Goal: Communication & Community: Answer question/provide support

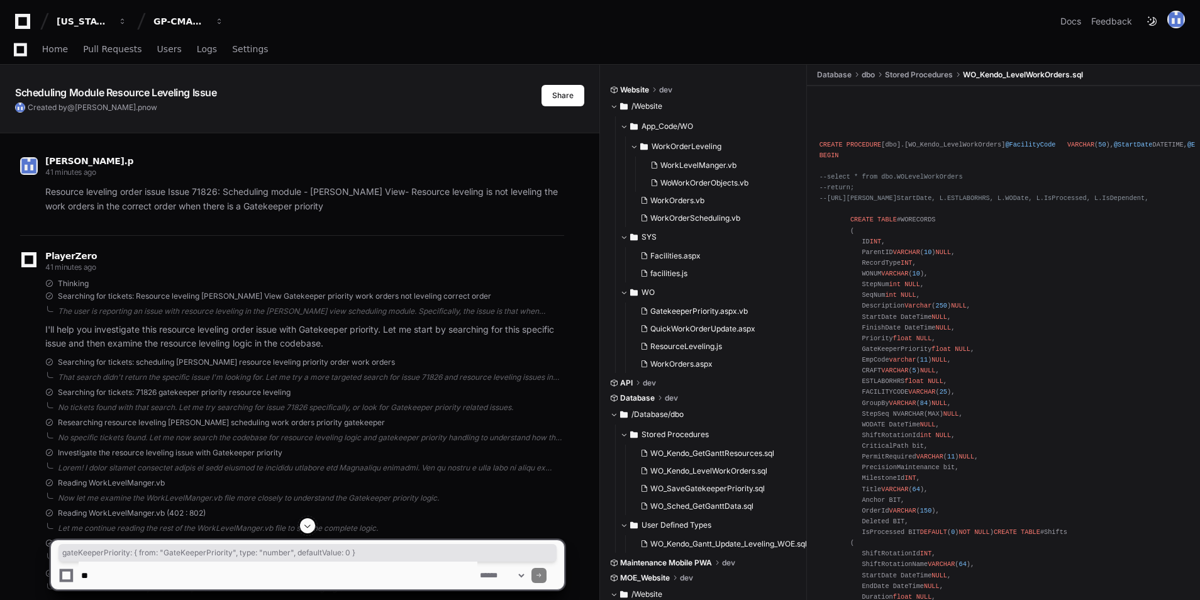
scroll to position [2728, 0]
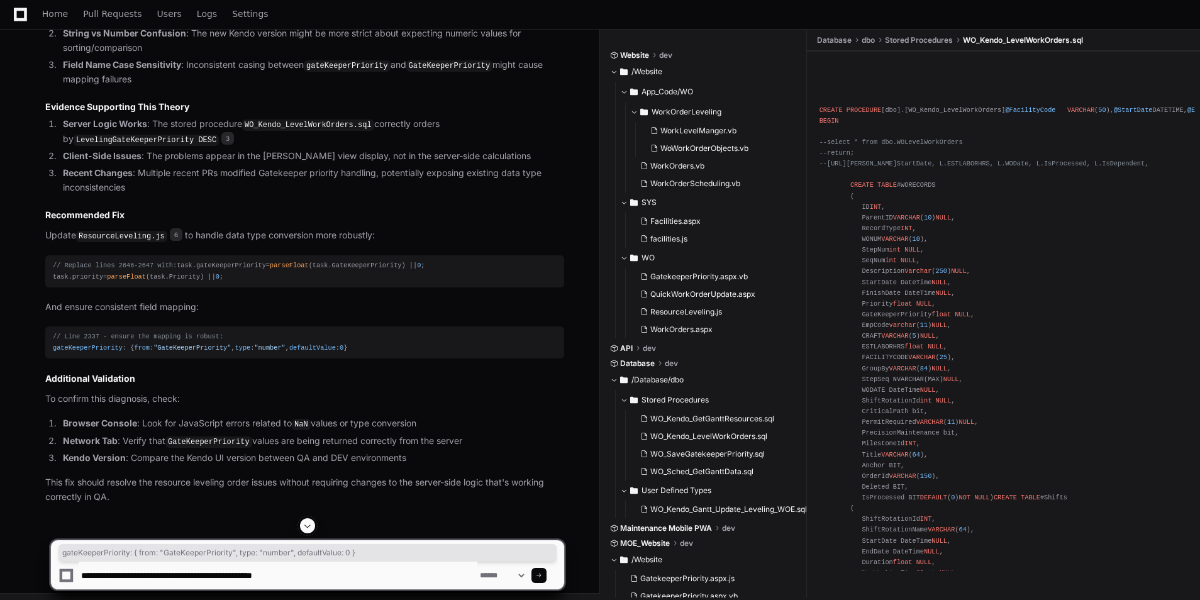
type textarea "**********"
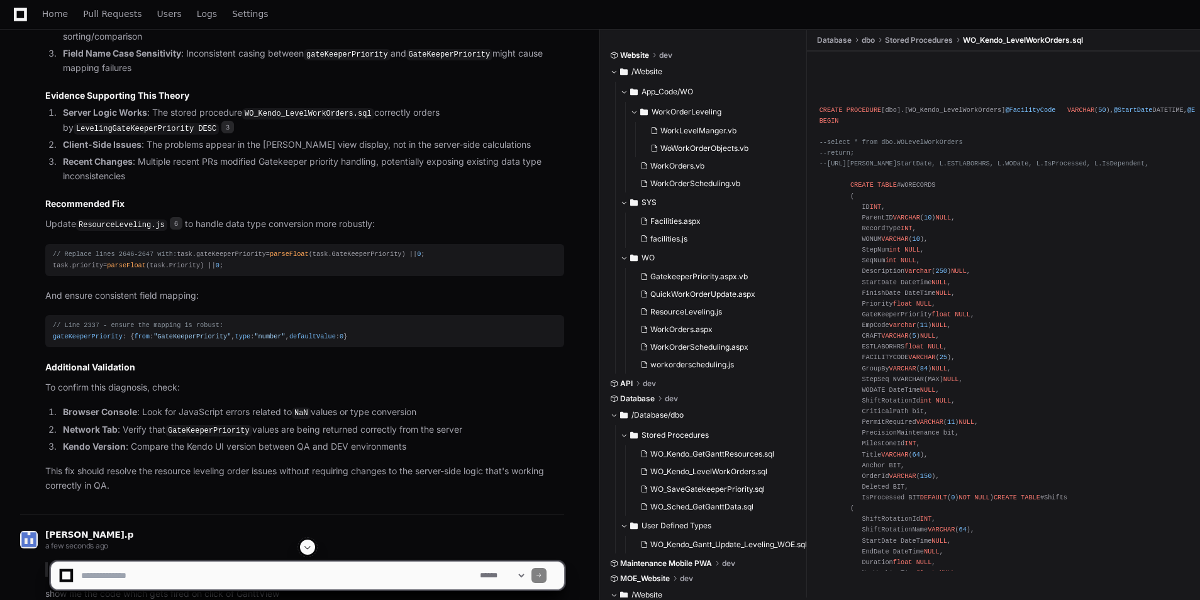
scroll to position [3053, 0]
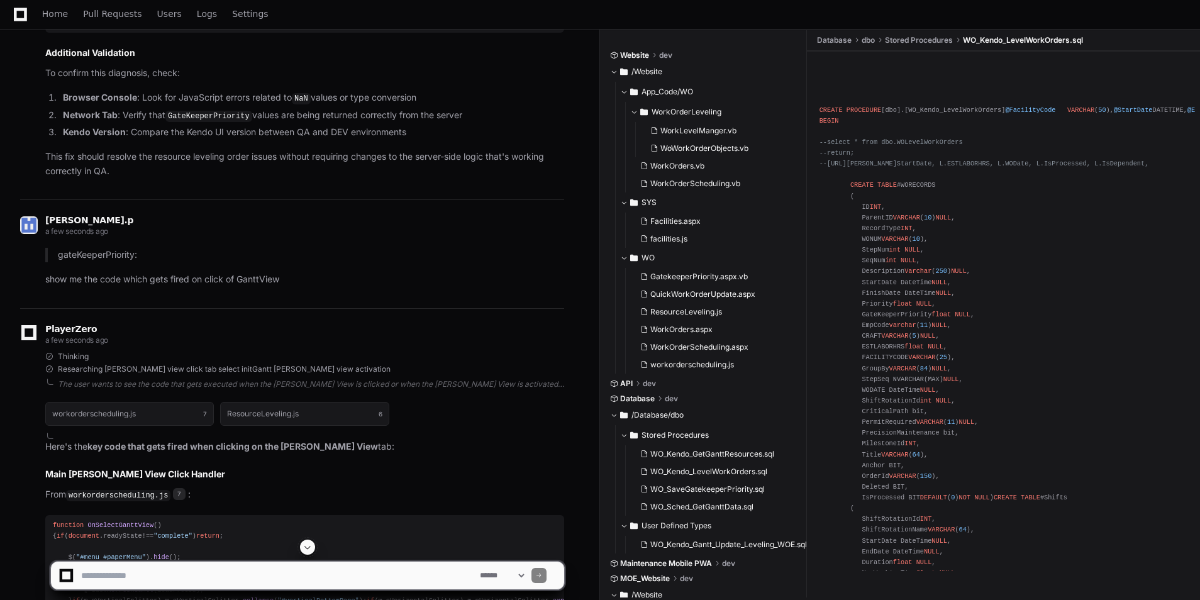
click at [311, 546] on span at bounding box center [308, 547] width 10 height 10
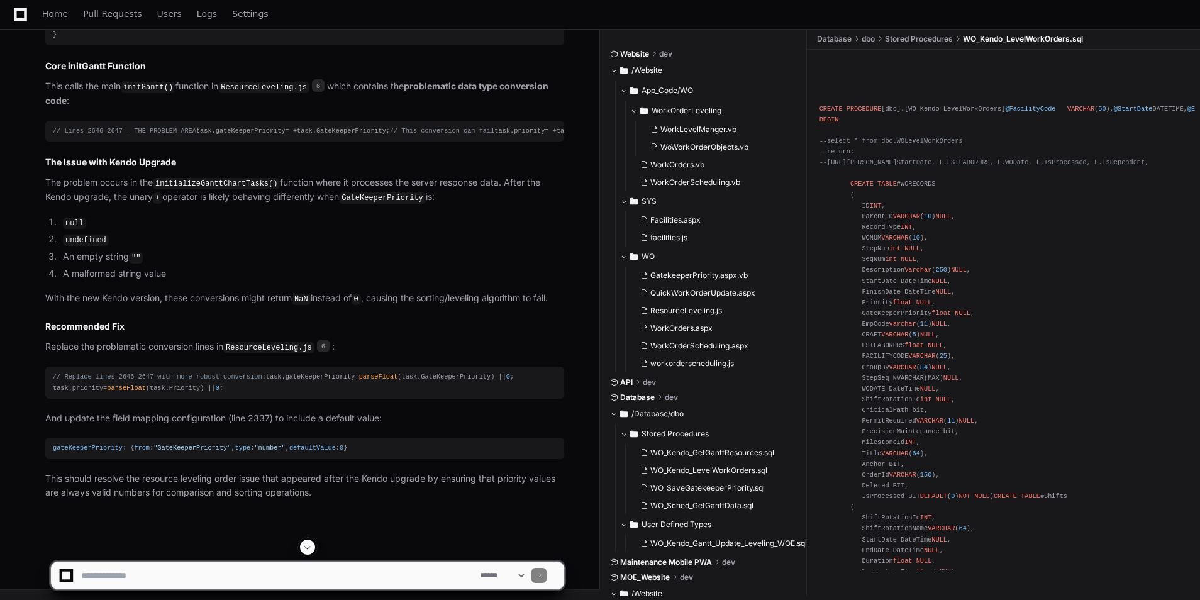
scroll to position [3924, 0]
click at [228, 572] on textarea at bounding box center [278, 576] width 399 height 28
type textarea "**********"
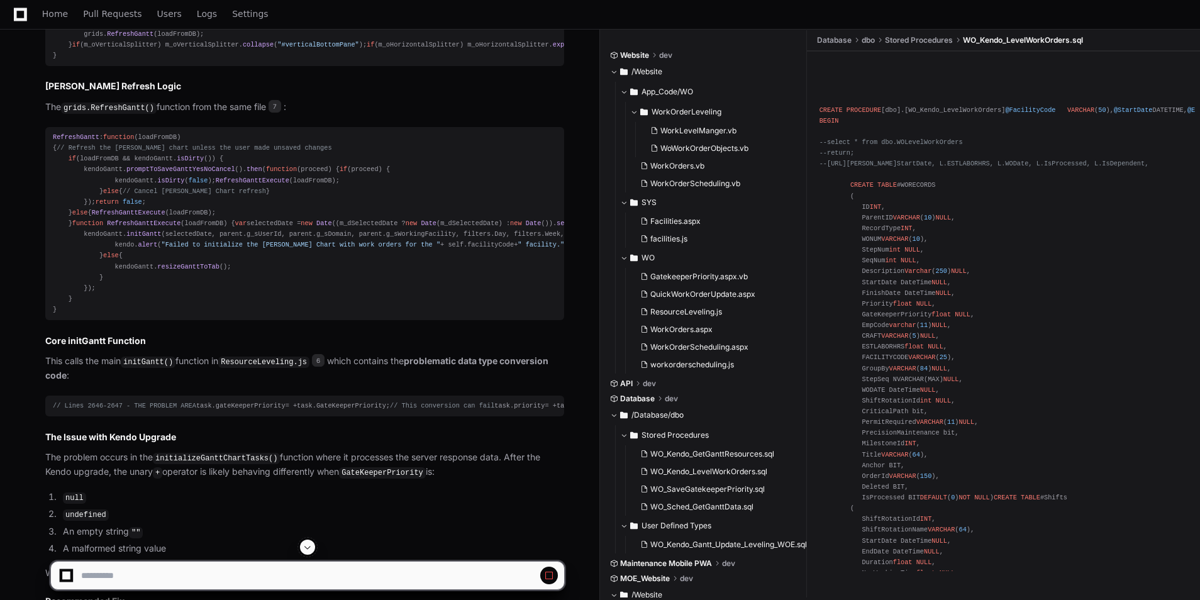
scroll to position [3547, 0]
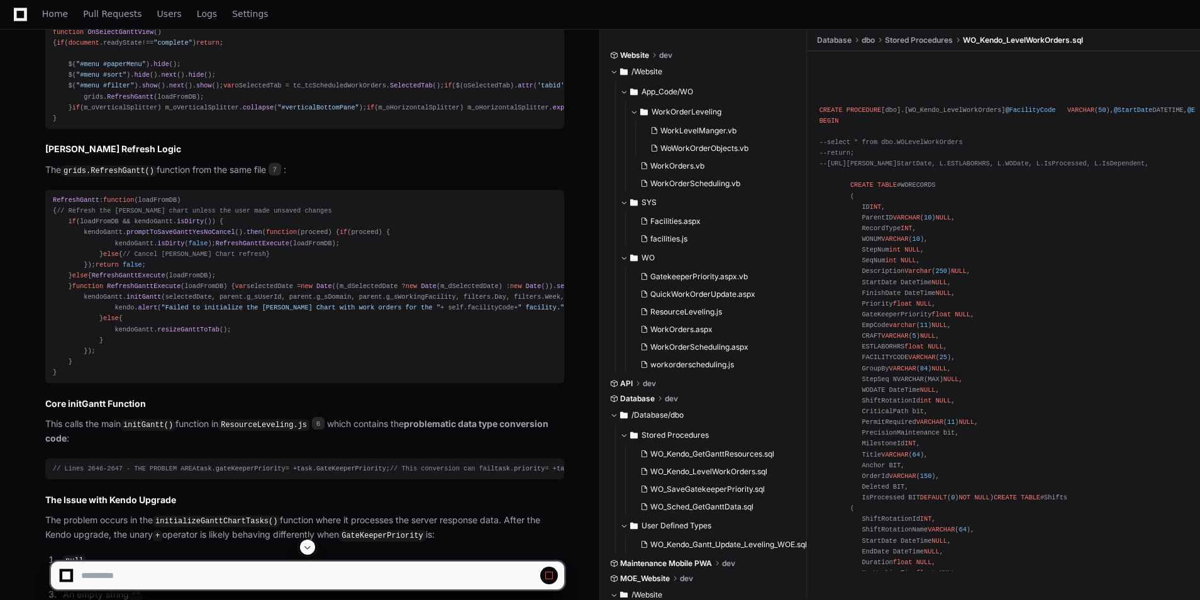
click at [171, 124] on div "function OnSelectGanttView ( ) { if ( document . readyState !== "complete" ) re…" at bounding box center [305, 75] width 504 height 97
click at [108, 36] on span "OnSelectGanttView" at bounding box center [120, 32] width 66 height 8
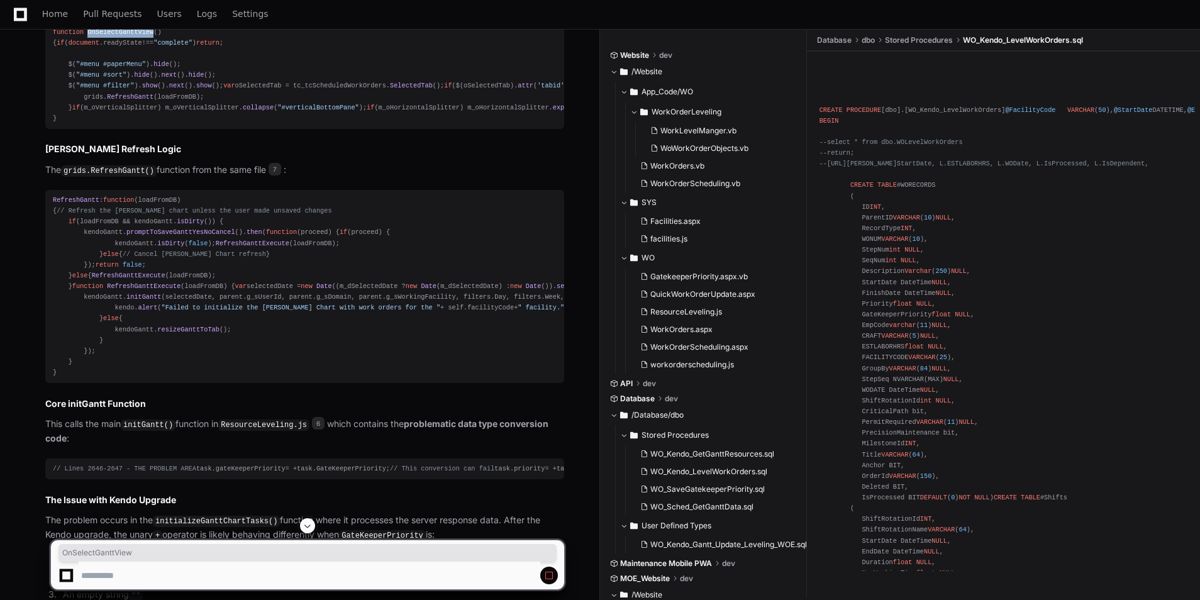
click at [108, 36] on span "OnSelectGanttView" at bounding box center [120, 32] width 66 height 8
copy span "OnSelectGanttView"
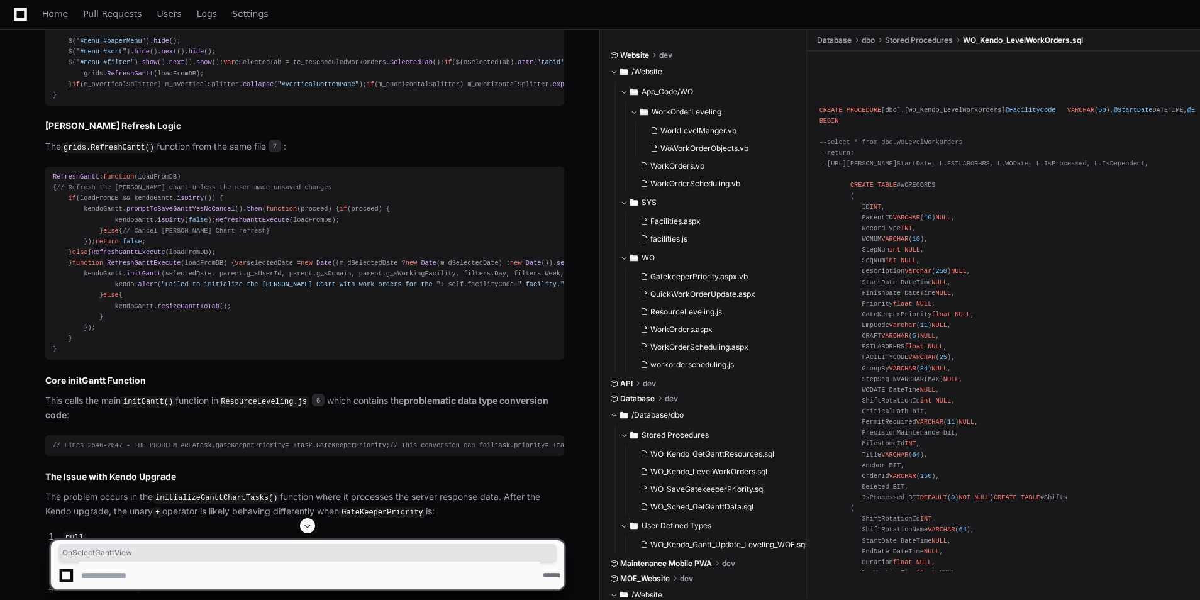
scroll to position [3673, 0]
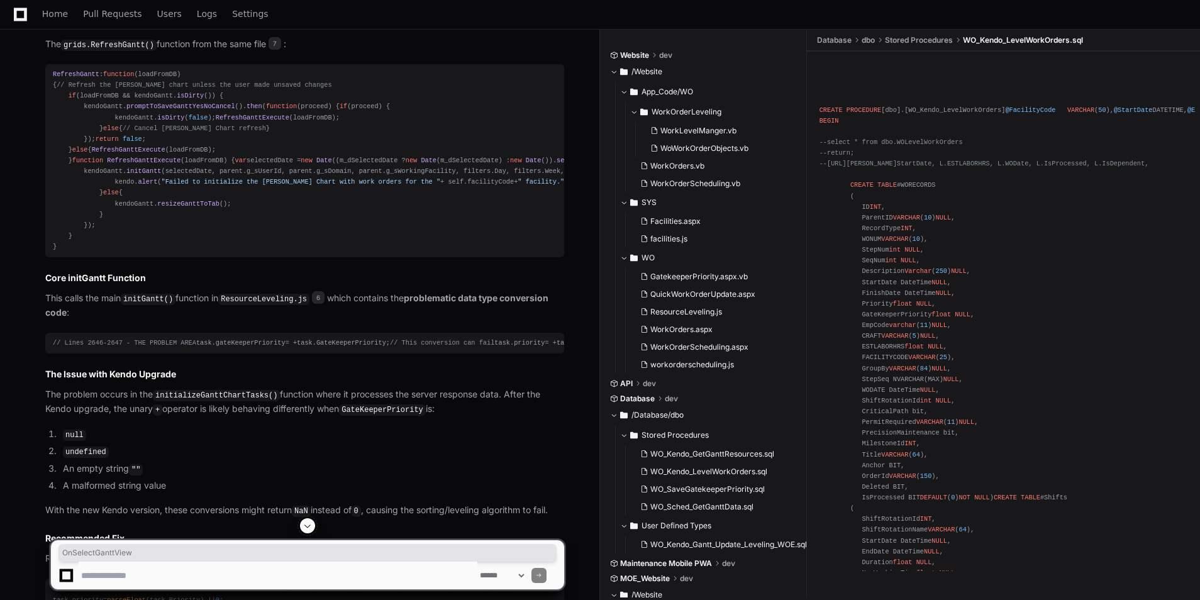
click at [148, 164] on span "RefreshGanttExecute" at bounding box center [144, 161] width 74 height 8
copy span "RefreshGanttExecute"
